Goal: Find specific page/section: Find specific page/section

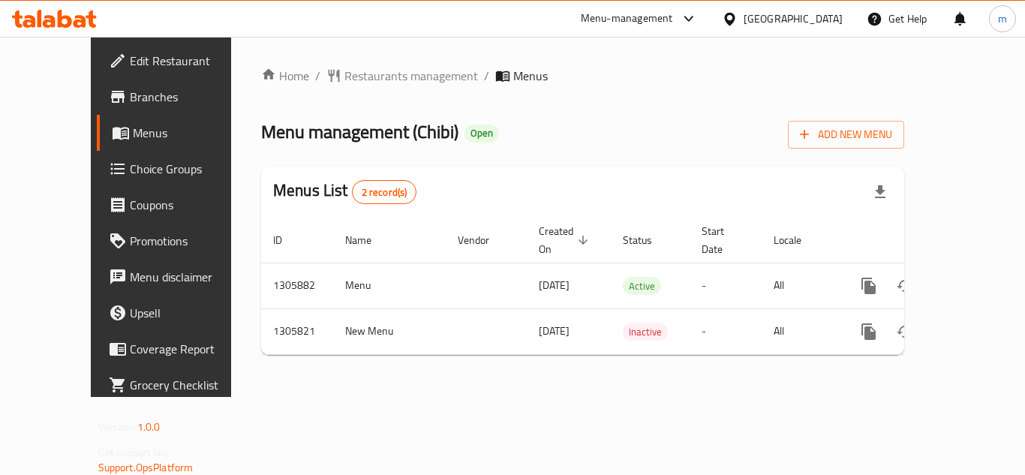
click at [47, 21] on icon at bounding box center [49, 21] width 13 height 13
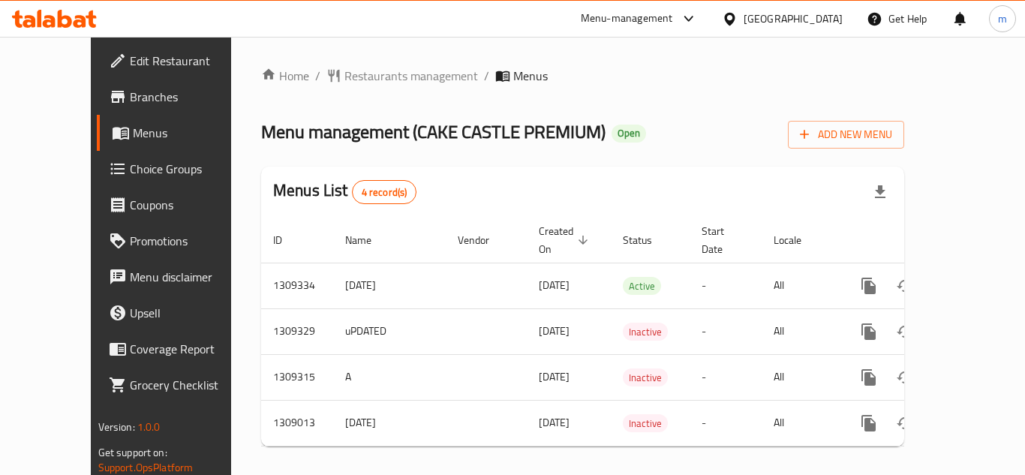
click at [57, 21] on icon at bounding box center [54, 19] width 85 height 18
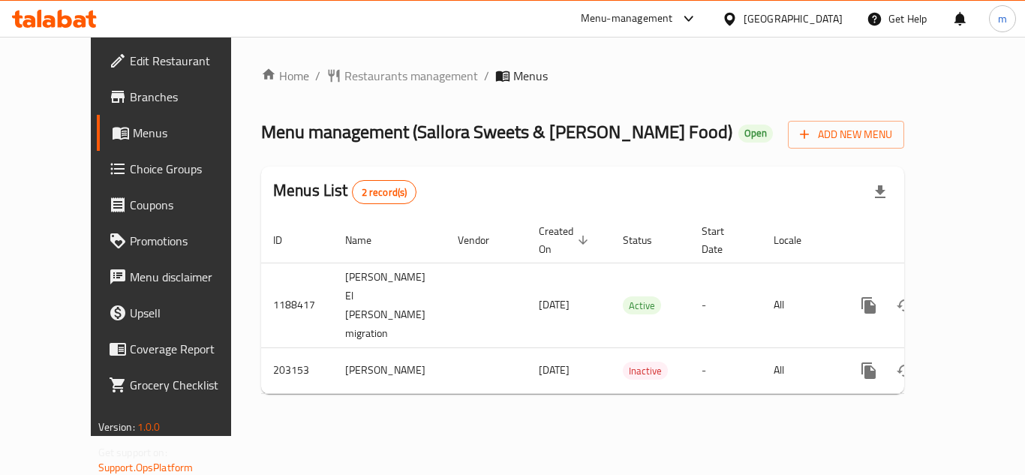
click at [50, 15] on icon at bounding box center [54, 19] width 85 height 18
